Goal: Task Accomplishment & Management: Manage account settings

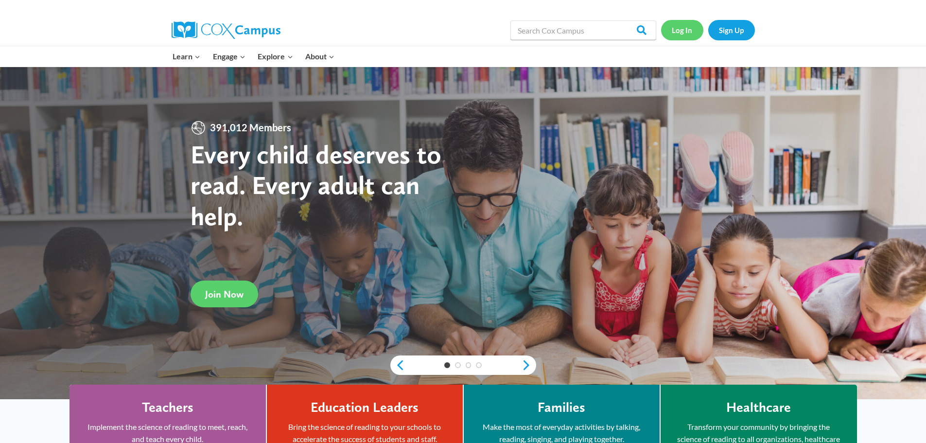
click at [677, 27] on link "Log In" at bounding box center [682, 30] width 42 height 20
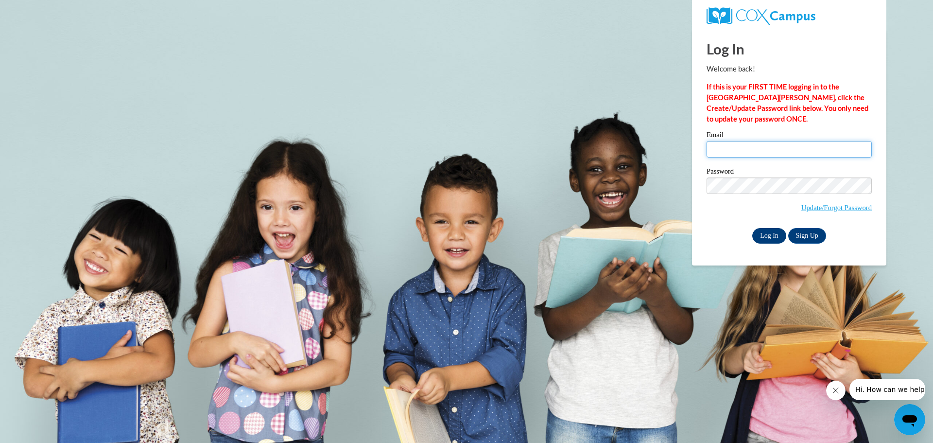
type input "kjohnson@kusd.edu"
click at [764, 232] on input "Log In" at bounding box center [769, 236] width 34 height 16
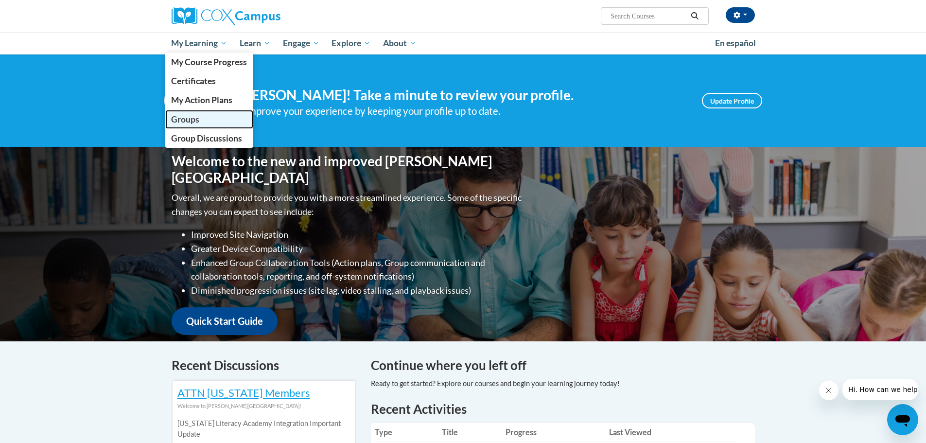
click at [189, 119] on span "Groups" at bounding box center [185, 119] width 28 height 10
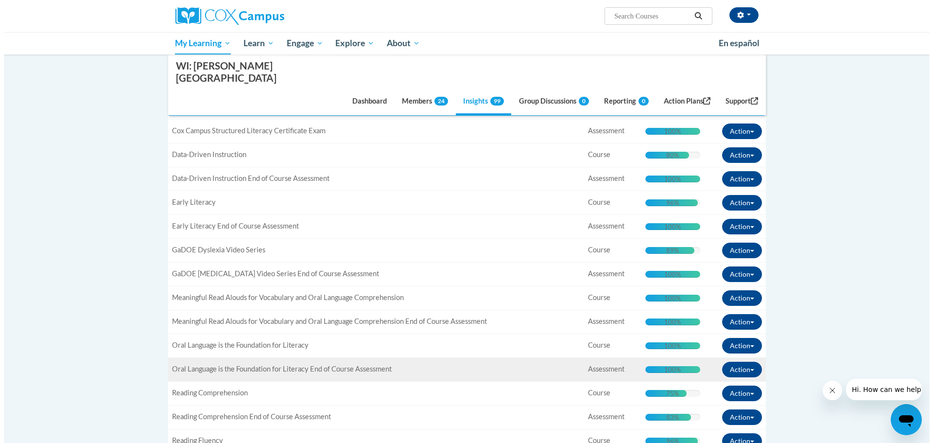
scroll to position [437, 0]
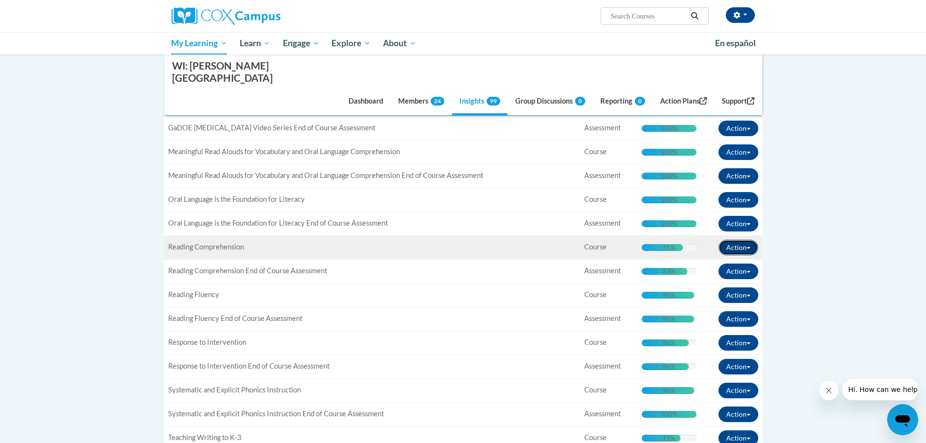
click at [748, 240] on button "Action" at bounding box center [738, 248] width 40 height 16
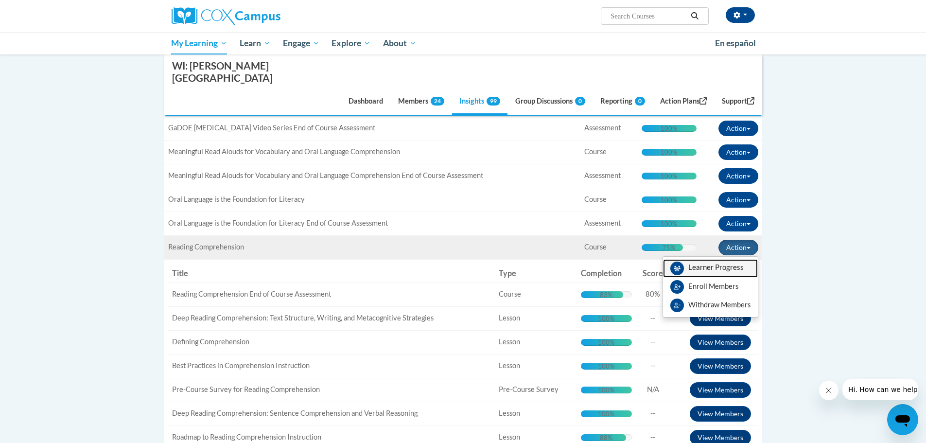
click at [724, 270] on span "View Members" at bounding box center [715, 270] width 55 height 0
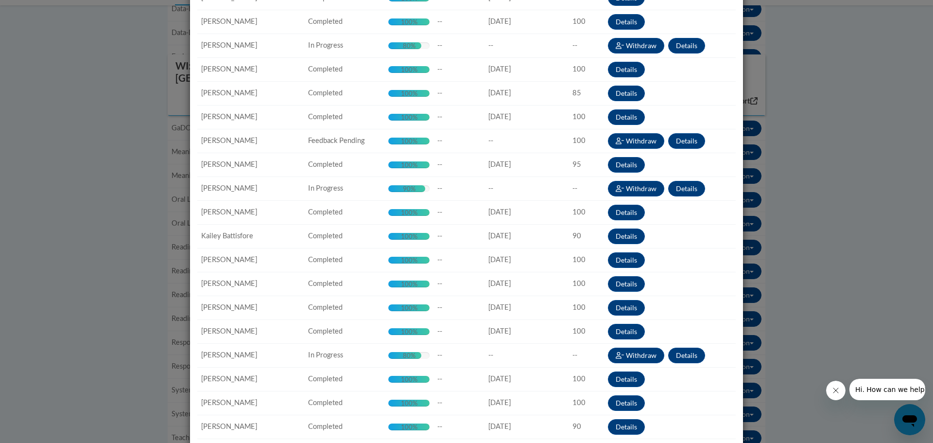
scroll to position [240, 0]
